Goal: Information Seeking & Learning: Learn about a topic

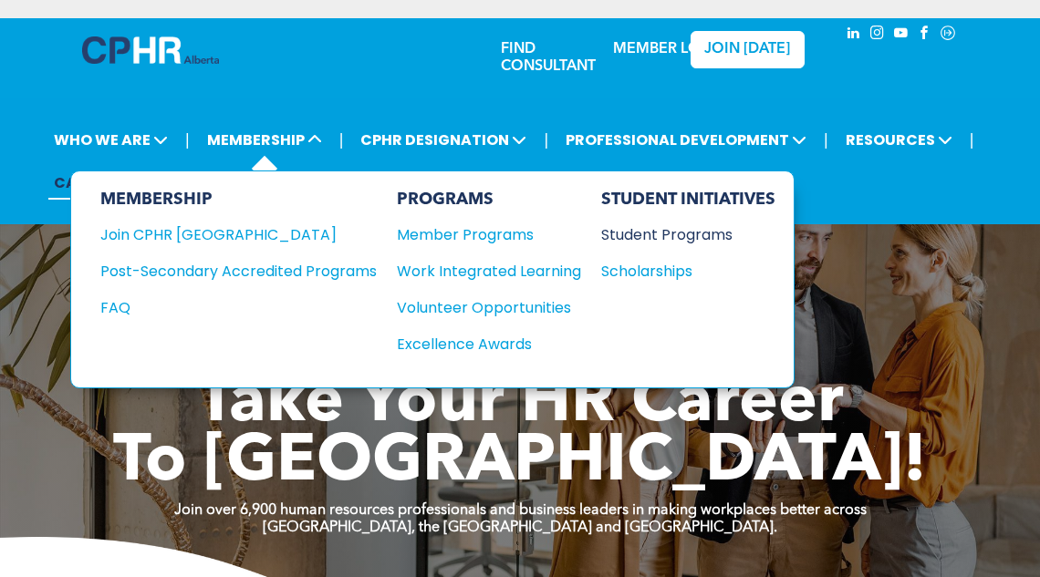
click at [619, 232] on div "Student Programs" at bounding box center [679, 235] width 157 height 23
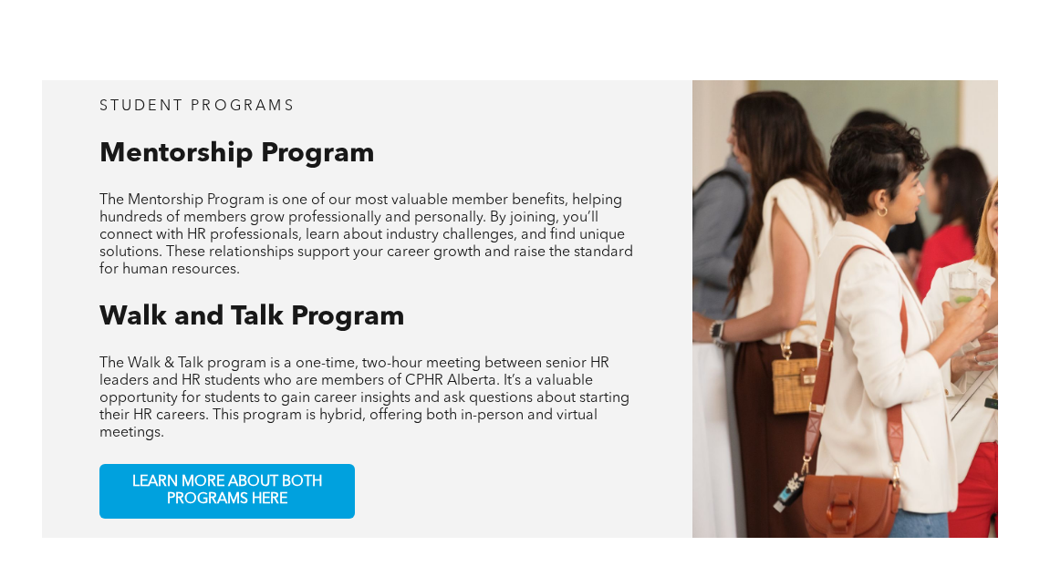
scroll to position [730, 0]
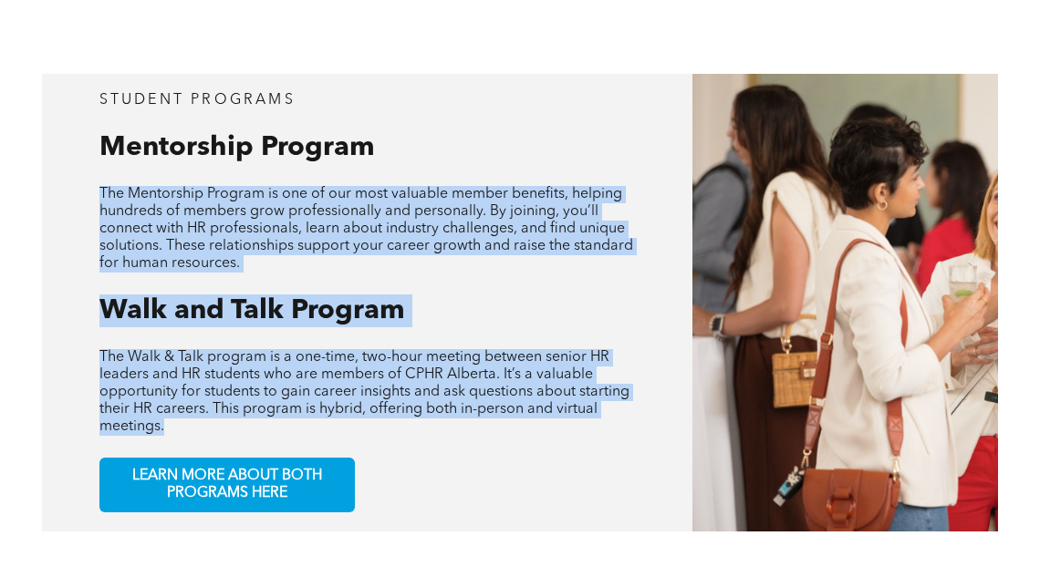
drag, startPoint x: 102, startPoint y: 193, endPoint x: 445, endPoint y: 429, distance: 416.0
click at [445, 429] on div "student programs Mentorship Program The Mentorship Program is one of our most v…" at bounding box center [367, 303] width 650 height 459
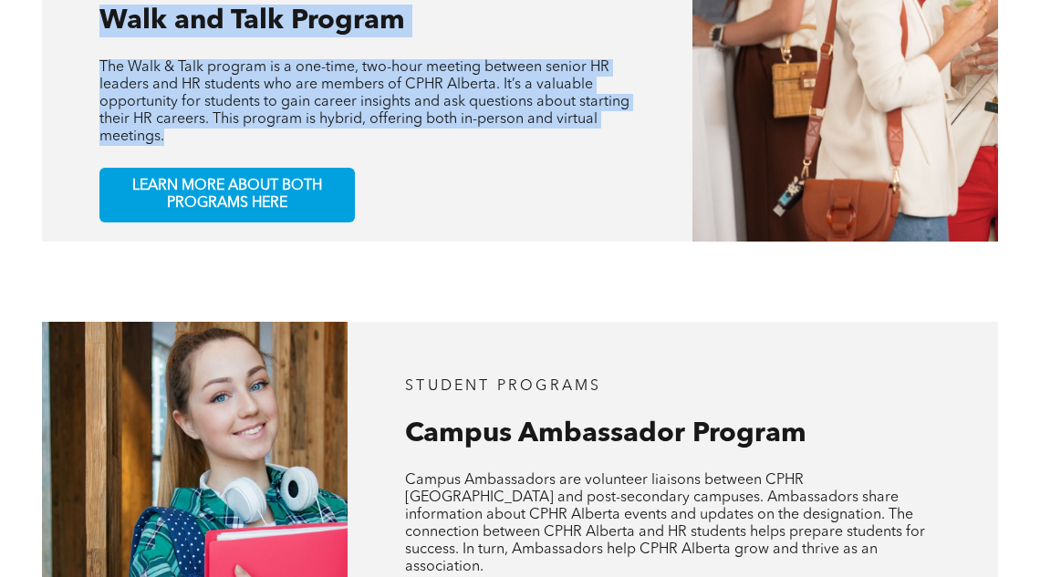
scroll to position [1022, 0]
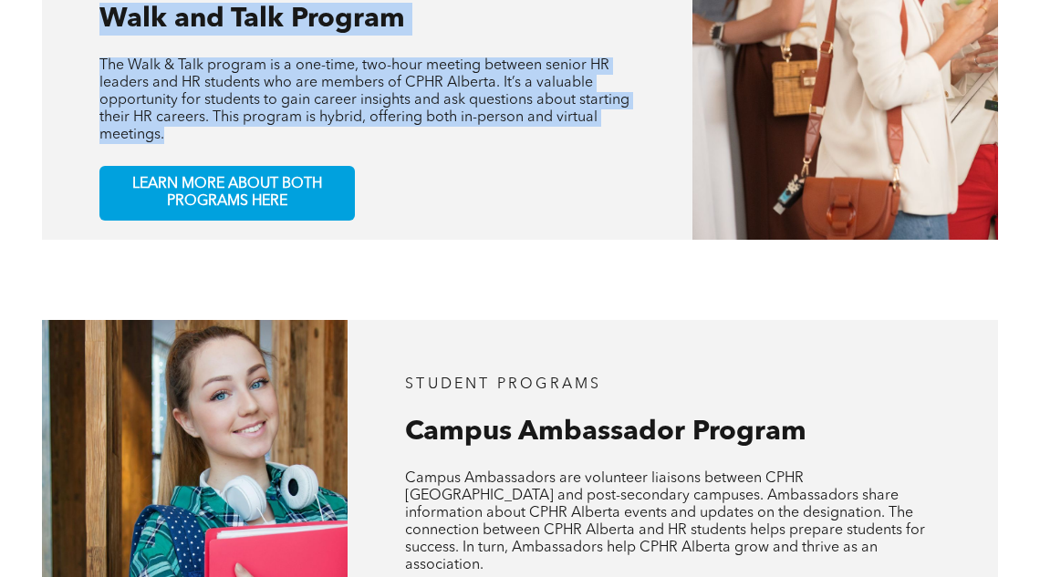
copy div "The Mentorship Program is one of our most valuable member benefits, helping hun…"
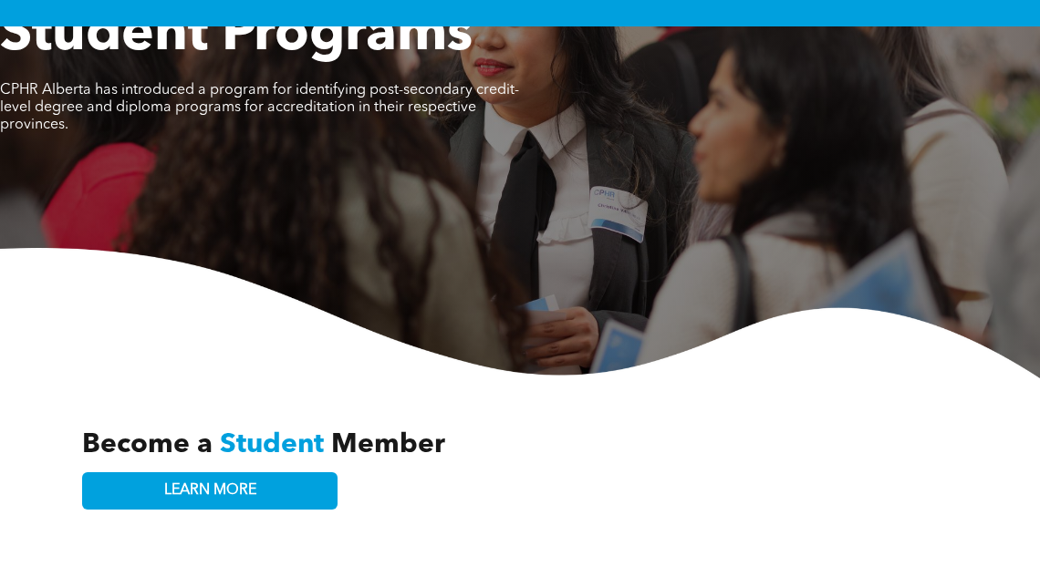
scroll to position [0, 0]
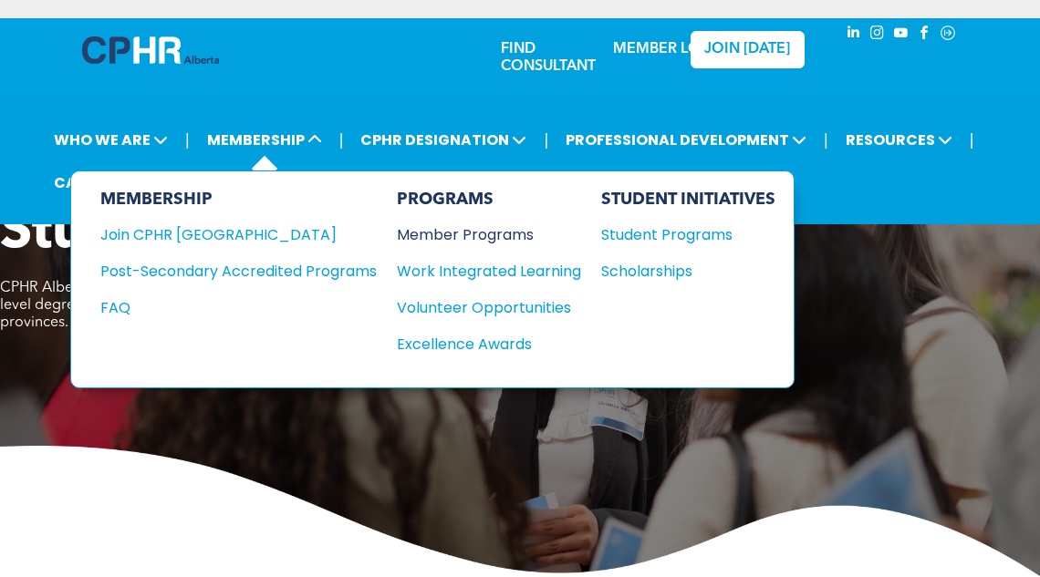
click at [436, 228] on div "Member Programs" at bounding box center [480, 235] width 166 height 23
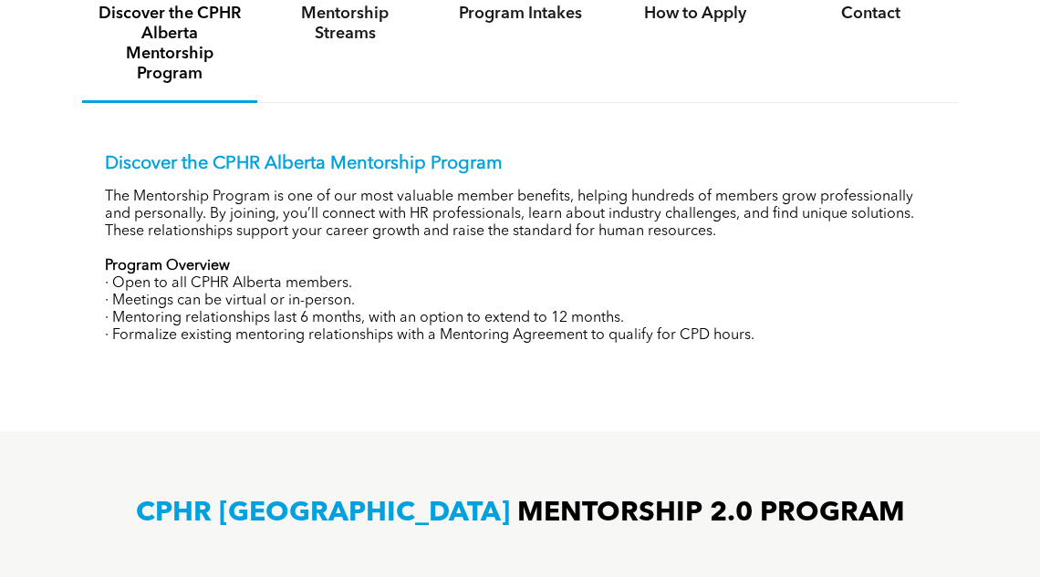
scroll to position [730, 0]
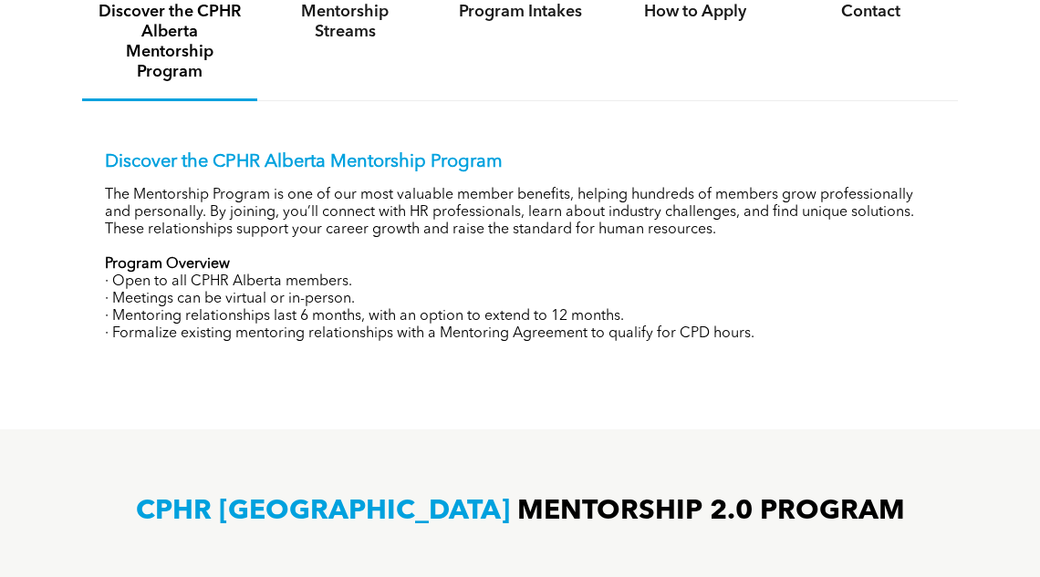
click at [166, 47] on h4 "Discover the CPHR Alberta Mentorship Program" at bounding box center [170, 42] width 142 height 80
